Goal: Task Accomplishment & Management: Manage account settings

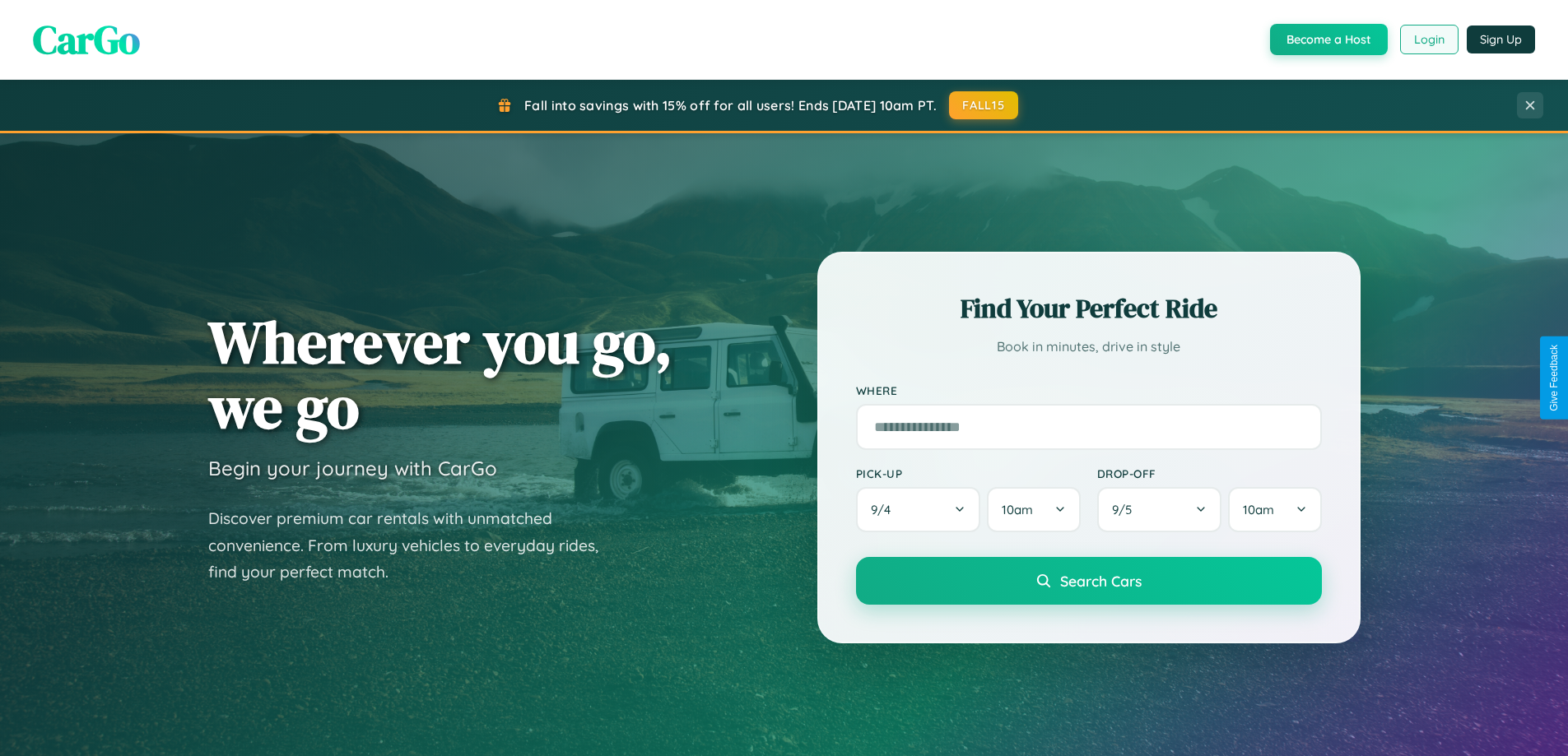
click at [1428, 39] on button "Login" at bounding box center [1429, 39] width 59 height 29
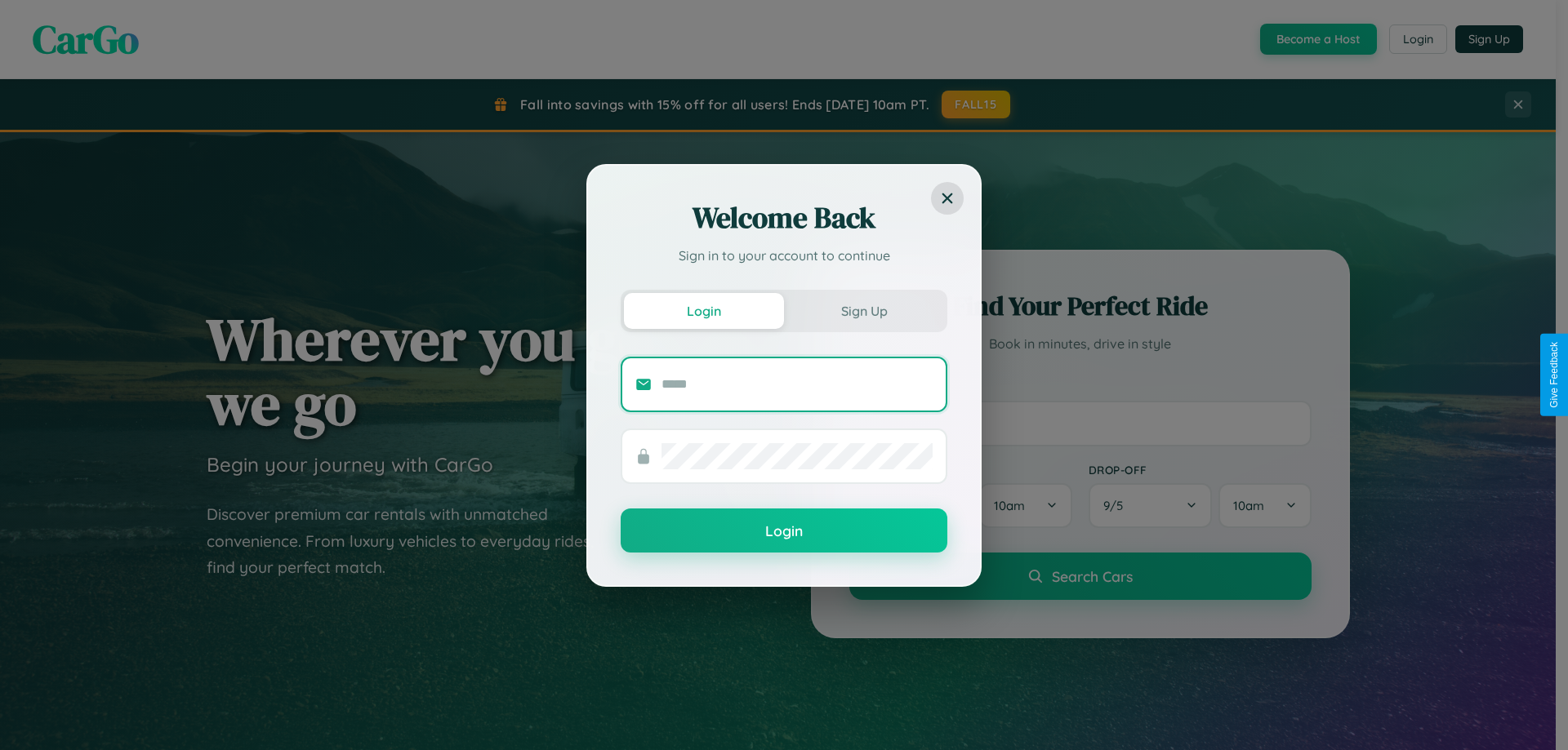
click at [797, 383] on input "text" at bounding box center [797, 384] width 271 height 26
type input "**********"
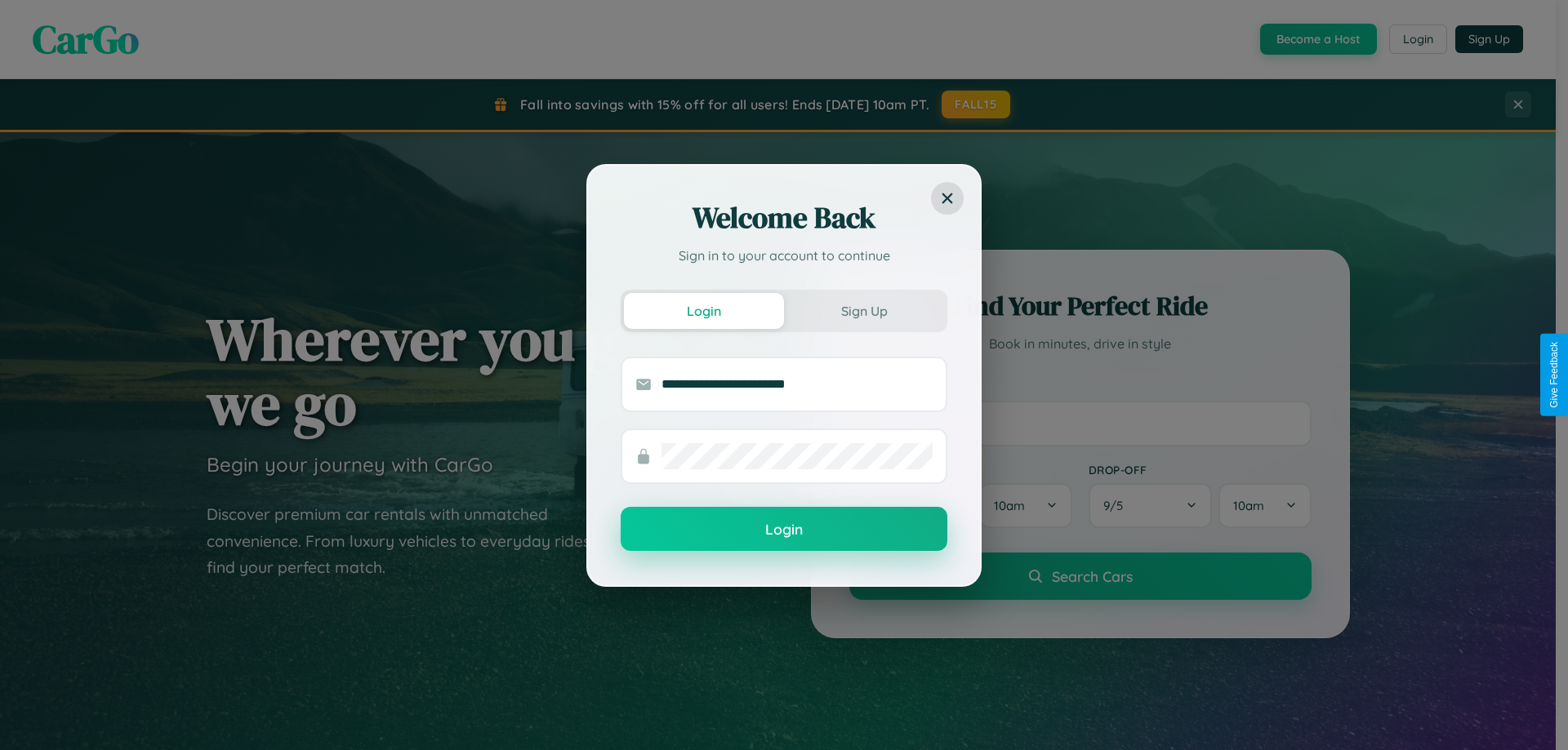
click at [784, 529] on button "Login" at bounding box center [783, 529] width 326 height 45
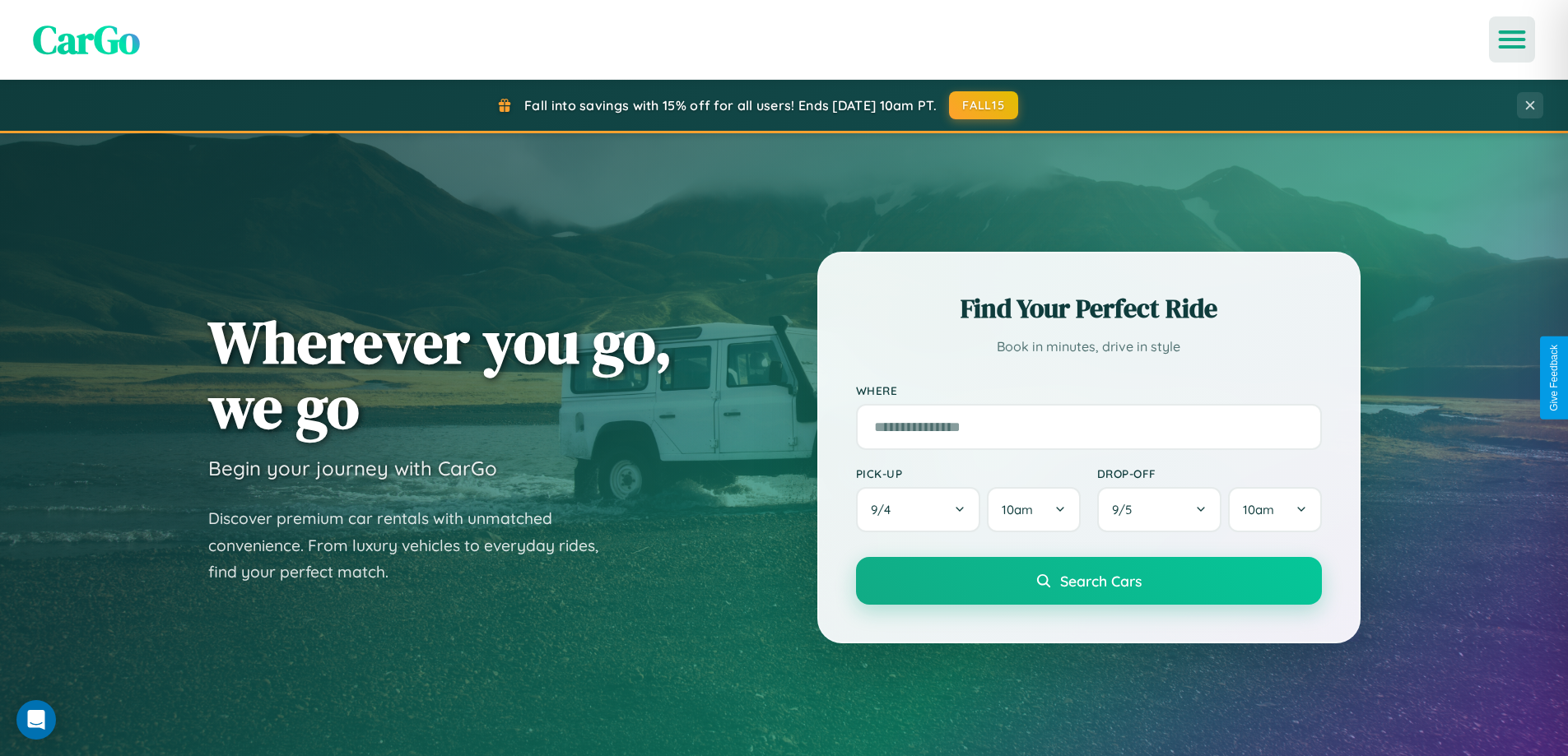
click at [1512, 39] on icon "Open menu" at bounding box center [1512, 39] width 23 height 15
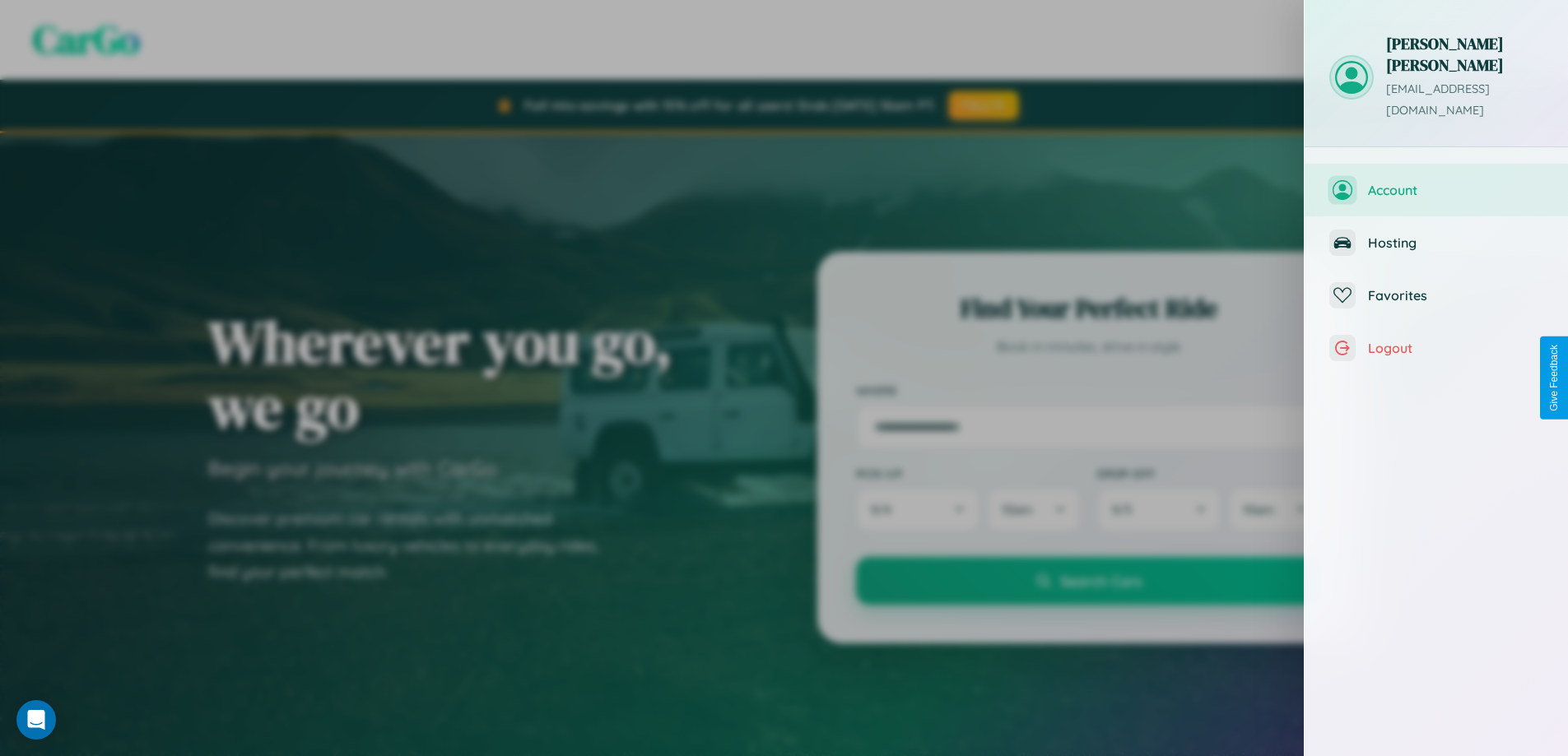
click at [1436, 181] on span "Account" at bounding box center [1456, 189] width 176 height 17
